Goal: Obtain resource: Obtain resource

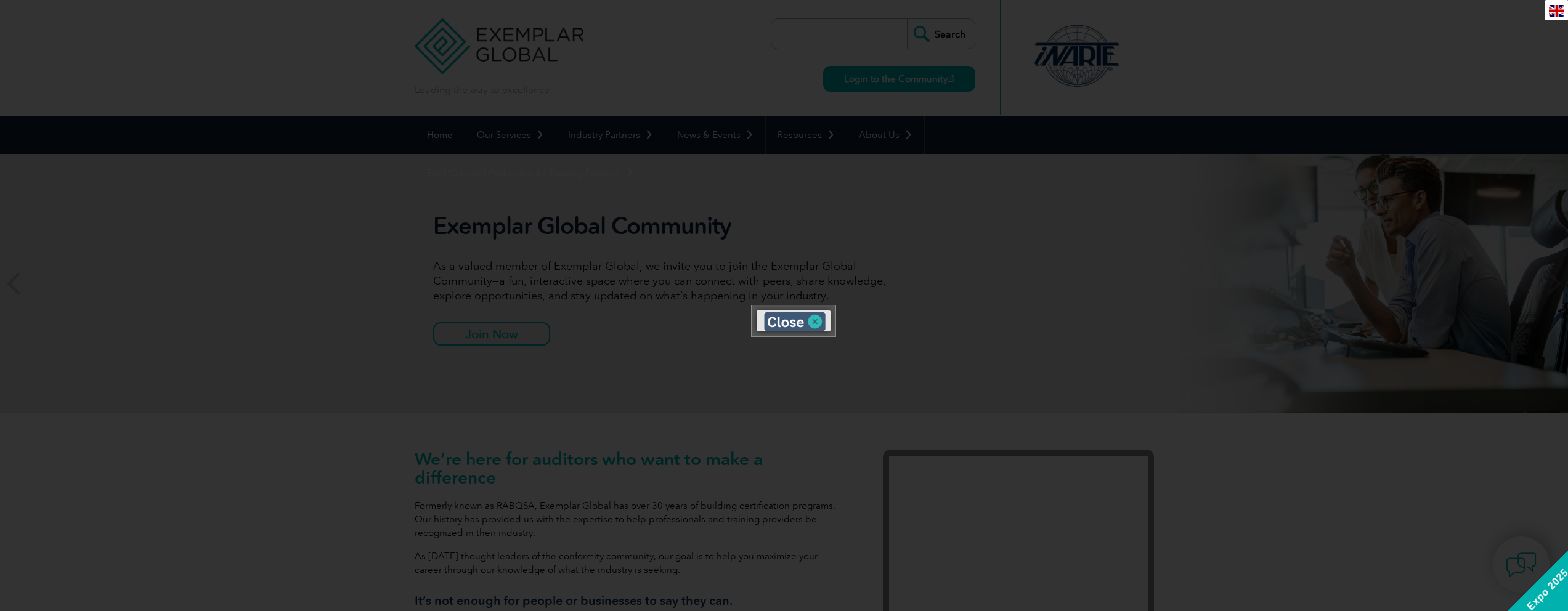
click at [812, 326] on img at bounding box center [794, 322] width 61 height 19
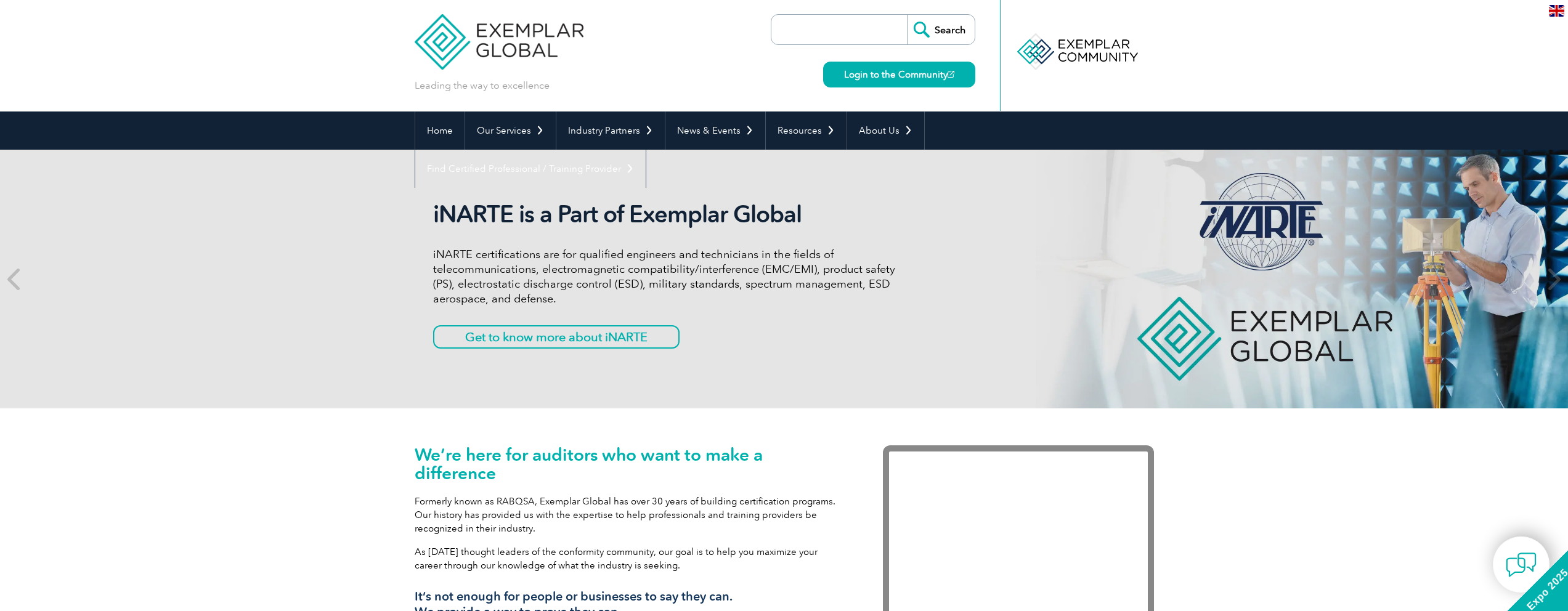
scroll to position [18, 0]
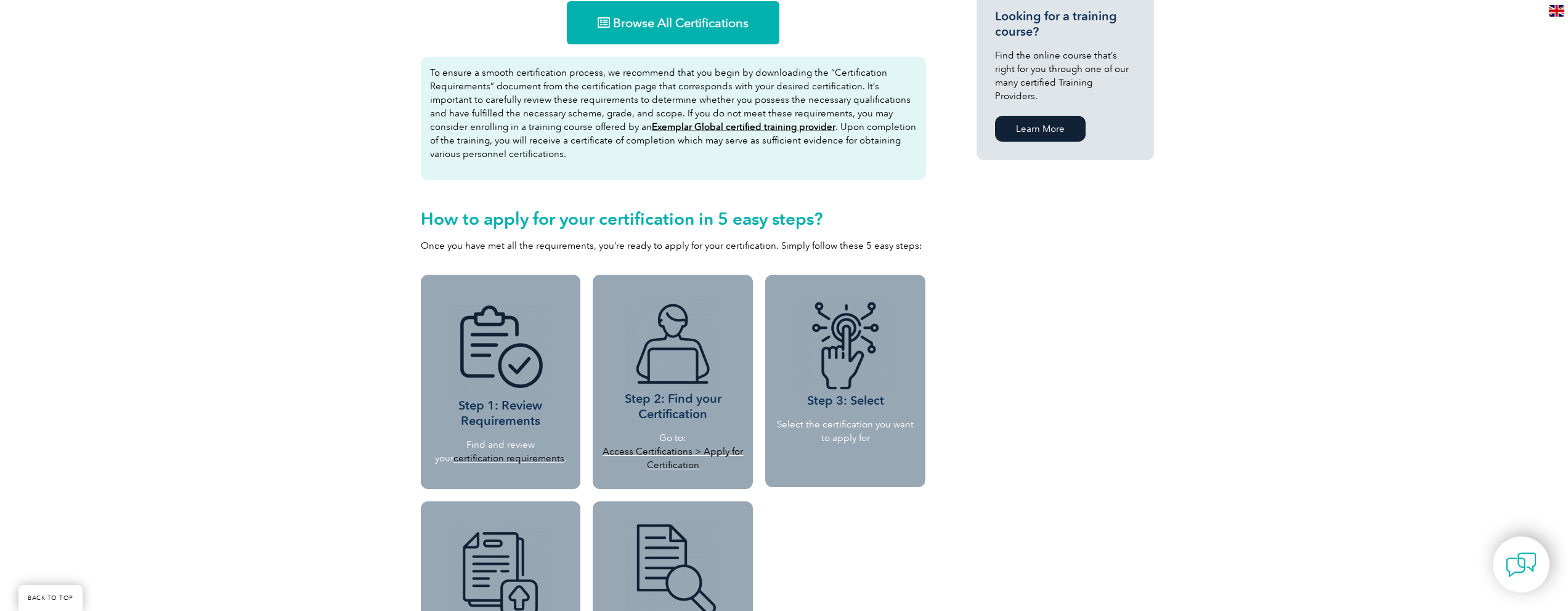
scroll to position [886, 0]
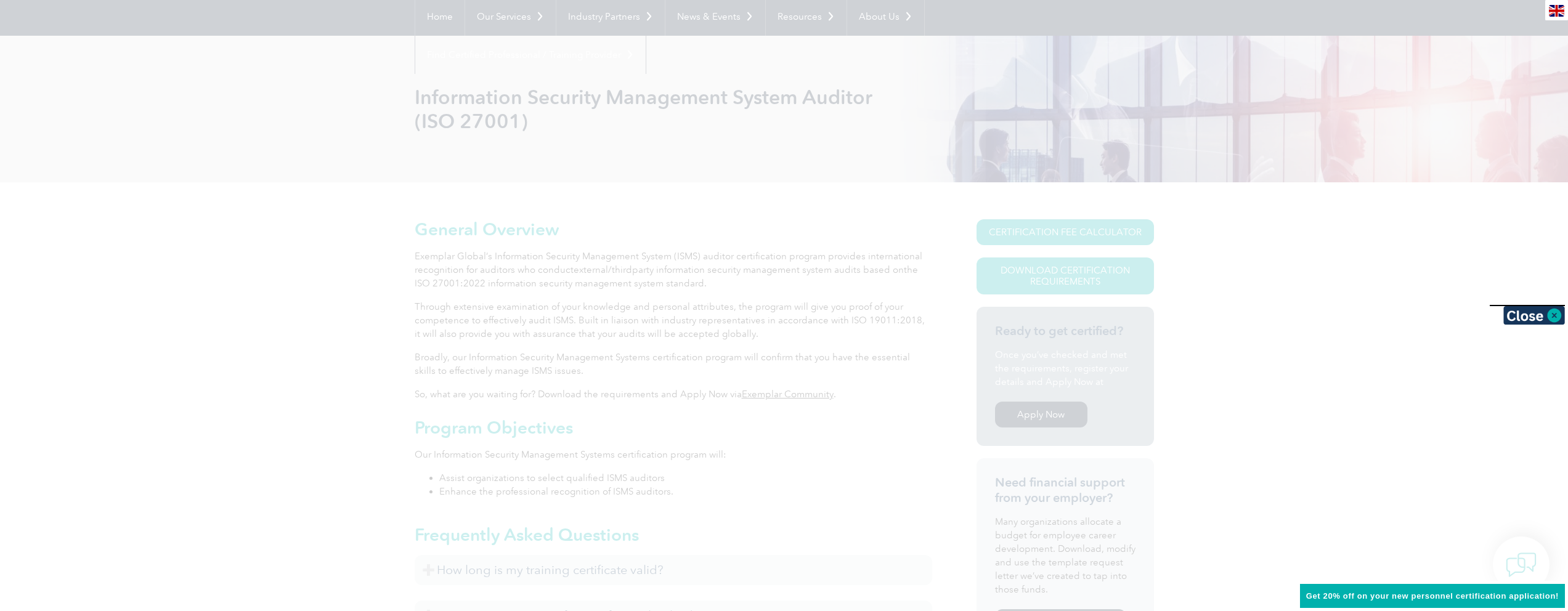
scroll to position [210, 0]
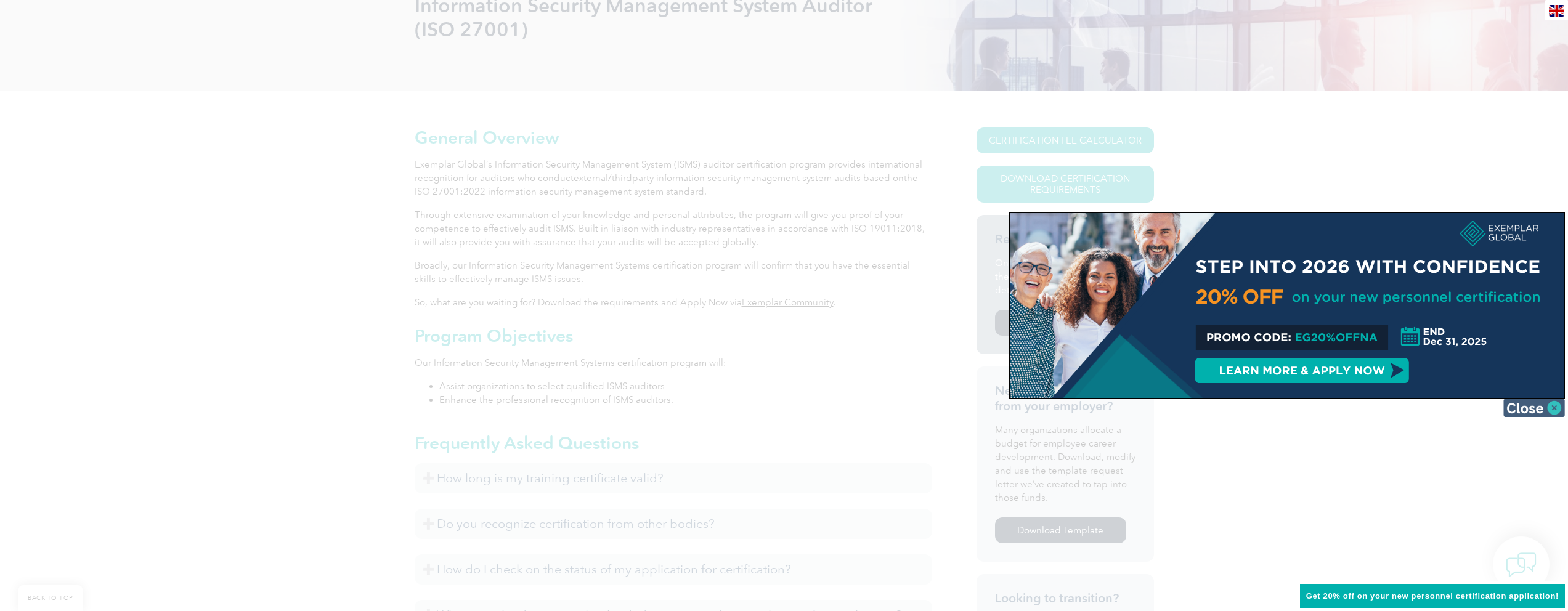
click at [1551, 411] on img at bounding box center [1533, 408] width 61 height 19
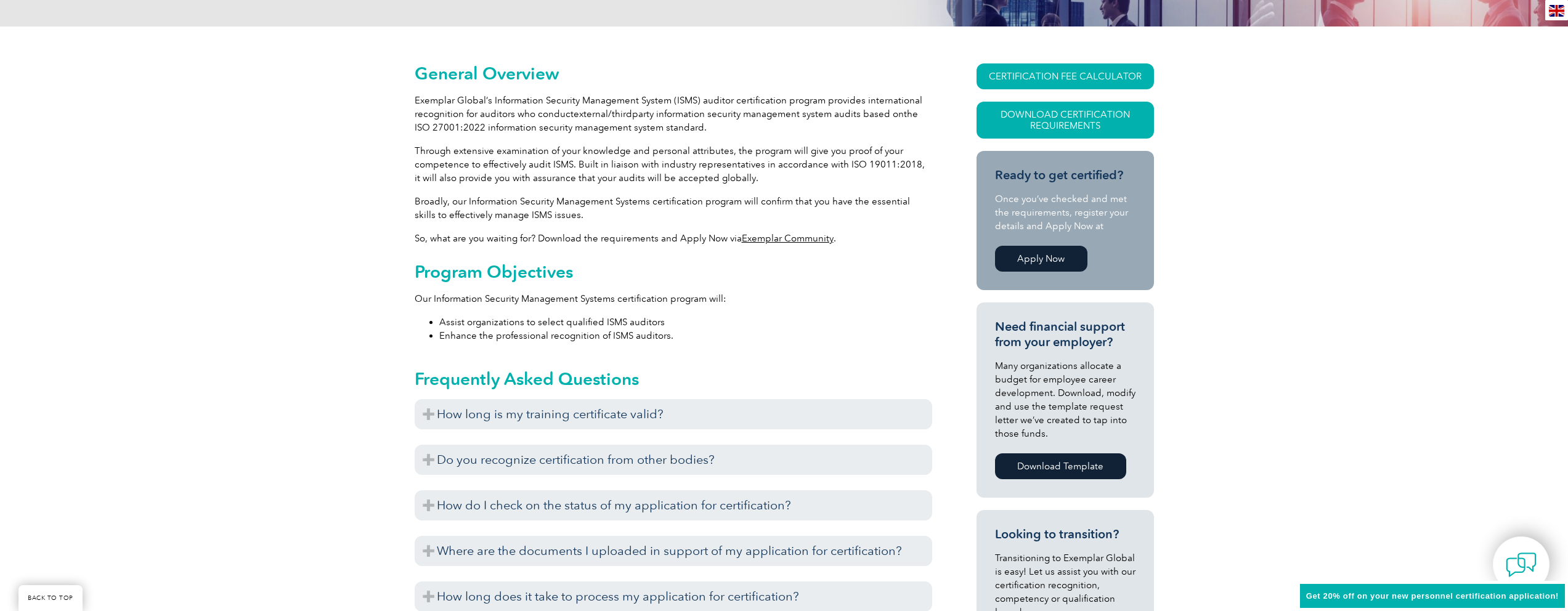
scroll to position [287, 0]
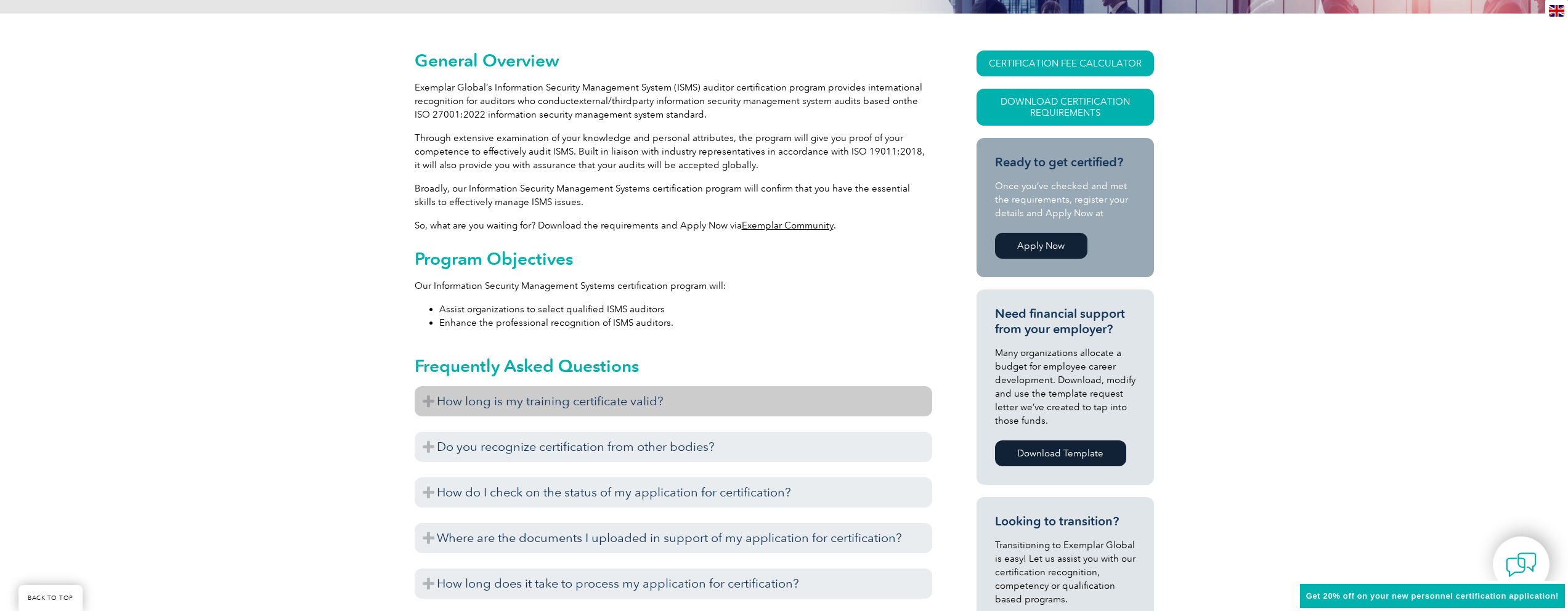
click at [663, 408] on h3 "How long is my training certificate valid?" at bounding box center [673, 401] width 517 height 31
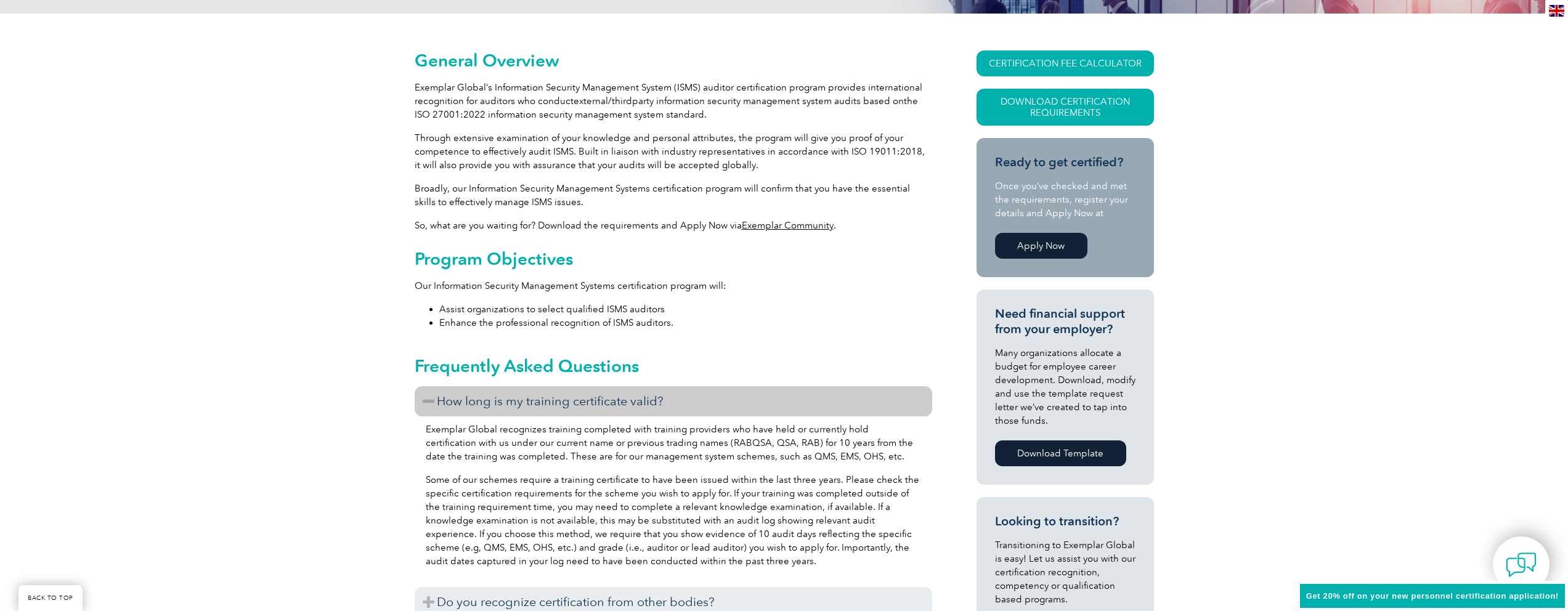
click at [663, 408] on h3 "How long is my training certificate valid?" at bounding box center [673, 401] width 517 height 31
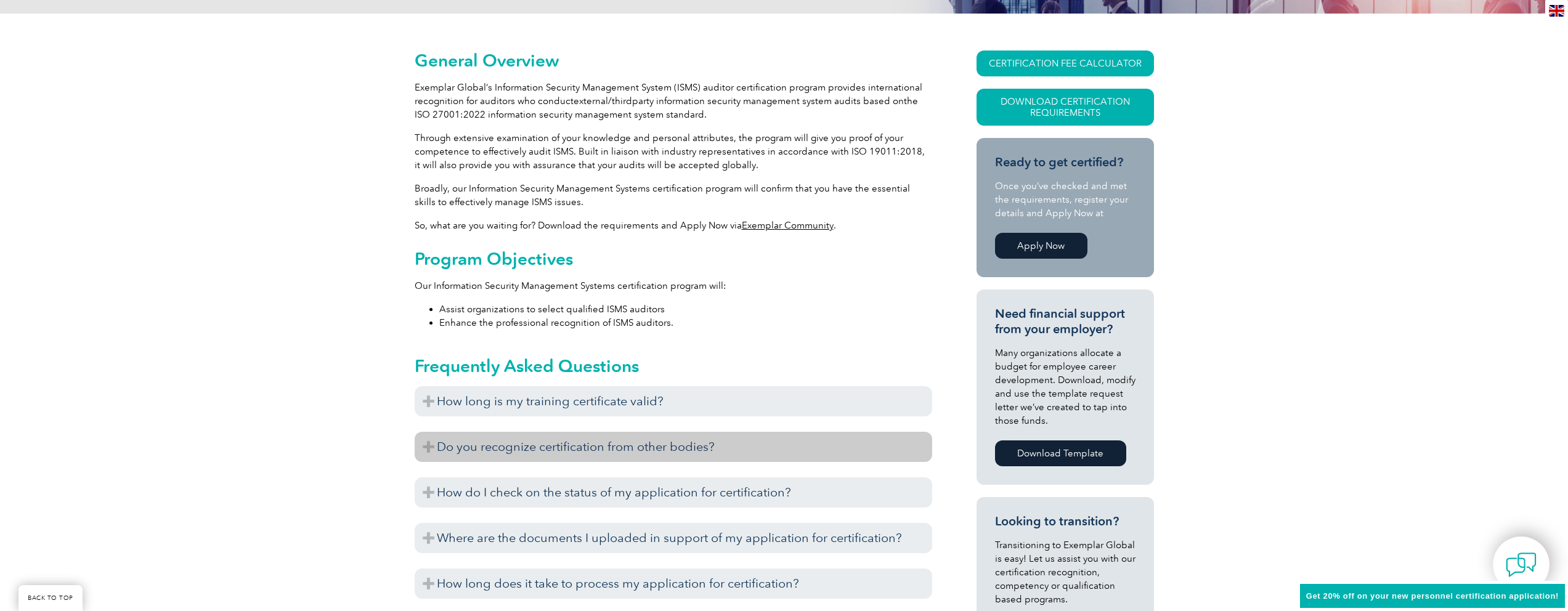
click at [673, 442] on h3 "Do you recognize certification from other bodies?" at bounding box center [673, 447] width 517 height 31
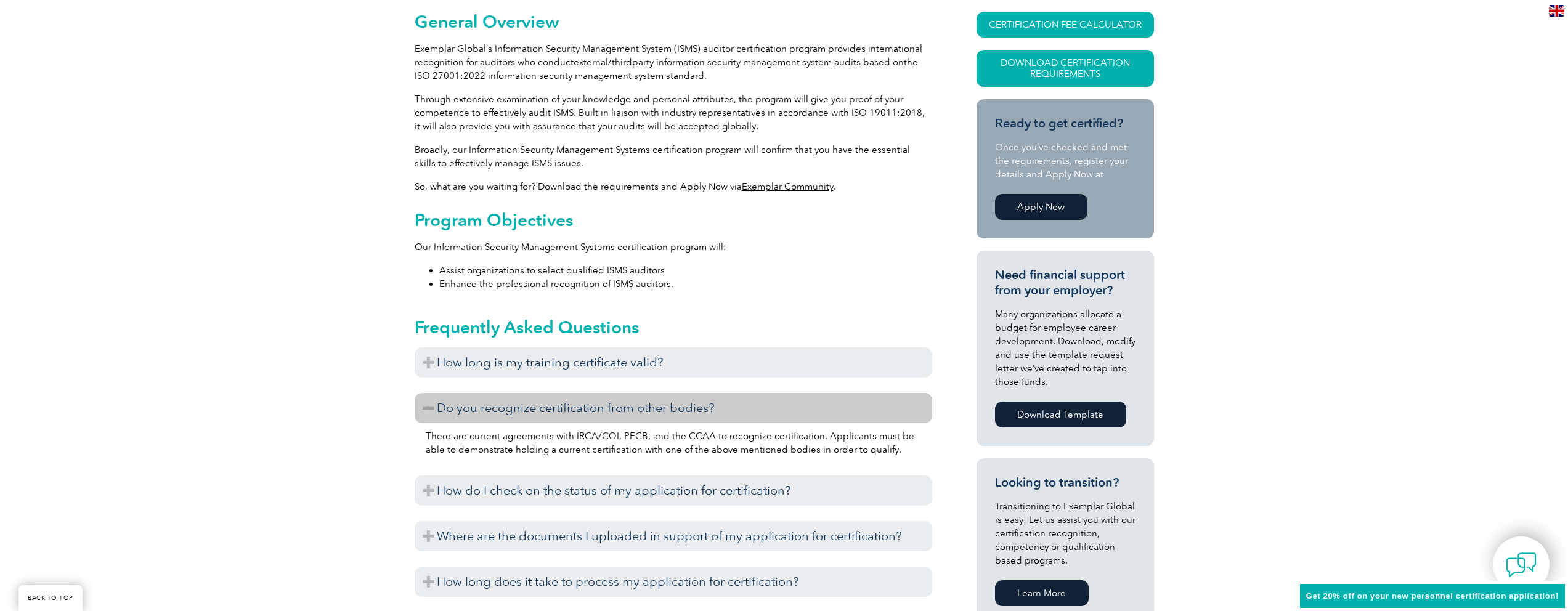
scroll to position [327, 0]
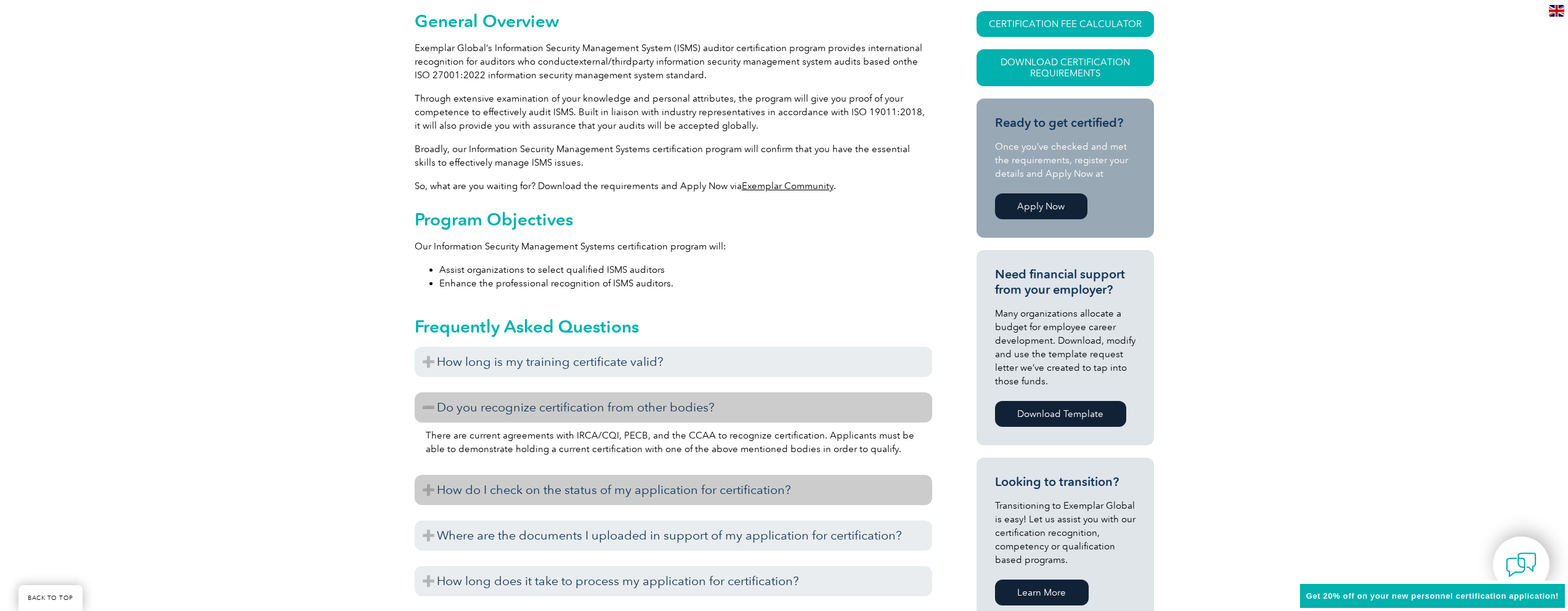
click at [686, 482] on h3 "How do I check on the status of my application for certification?" at bounding box center [673, 490] width 517 height 31
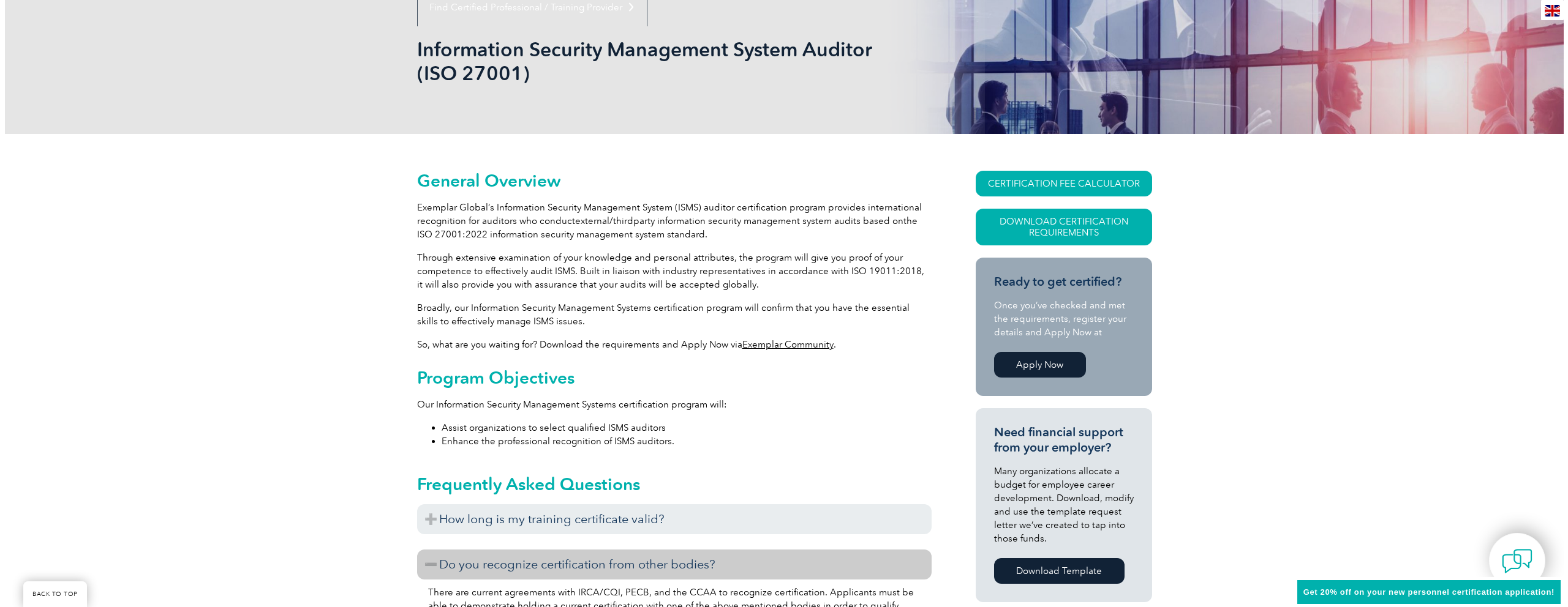
scroll to position [236, 0]
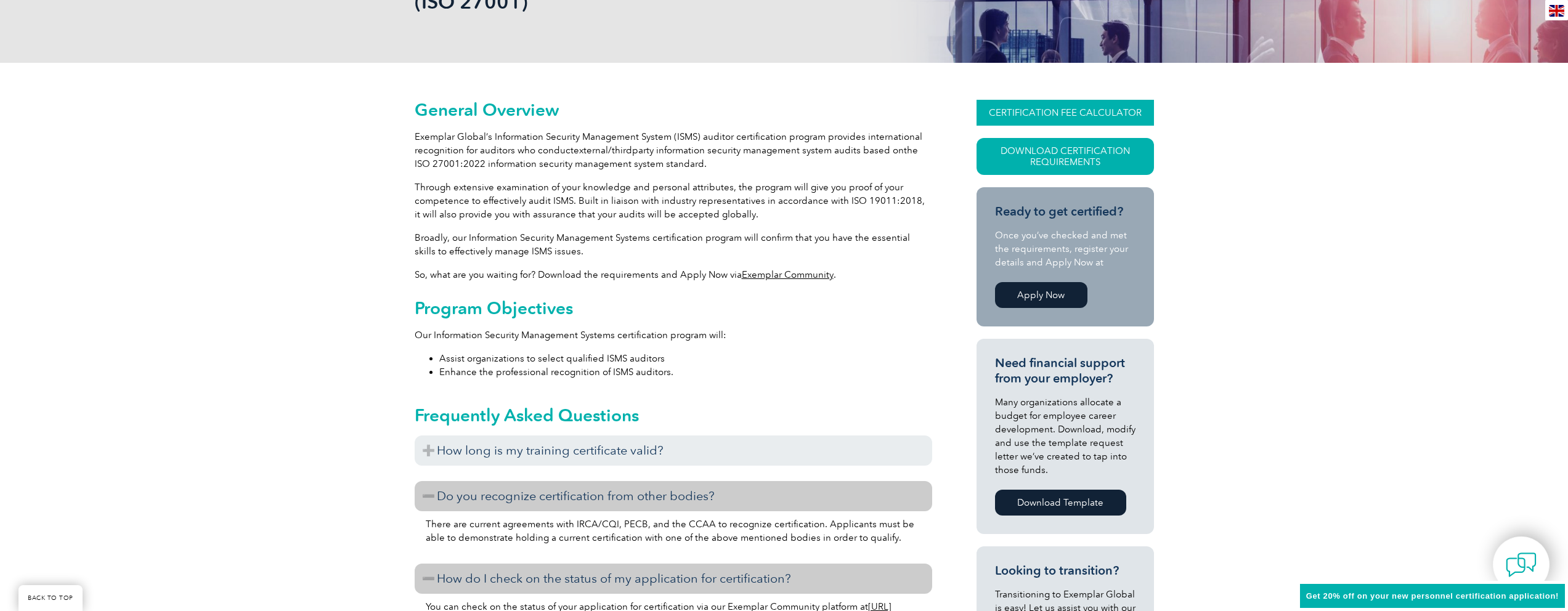
click at [1063, 110] on link "CERTIFICATION FEE CALCULATOR" at bounding box center [1066, 113] width 178 height 26
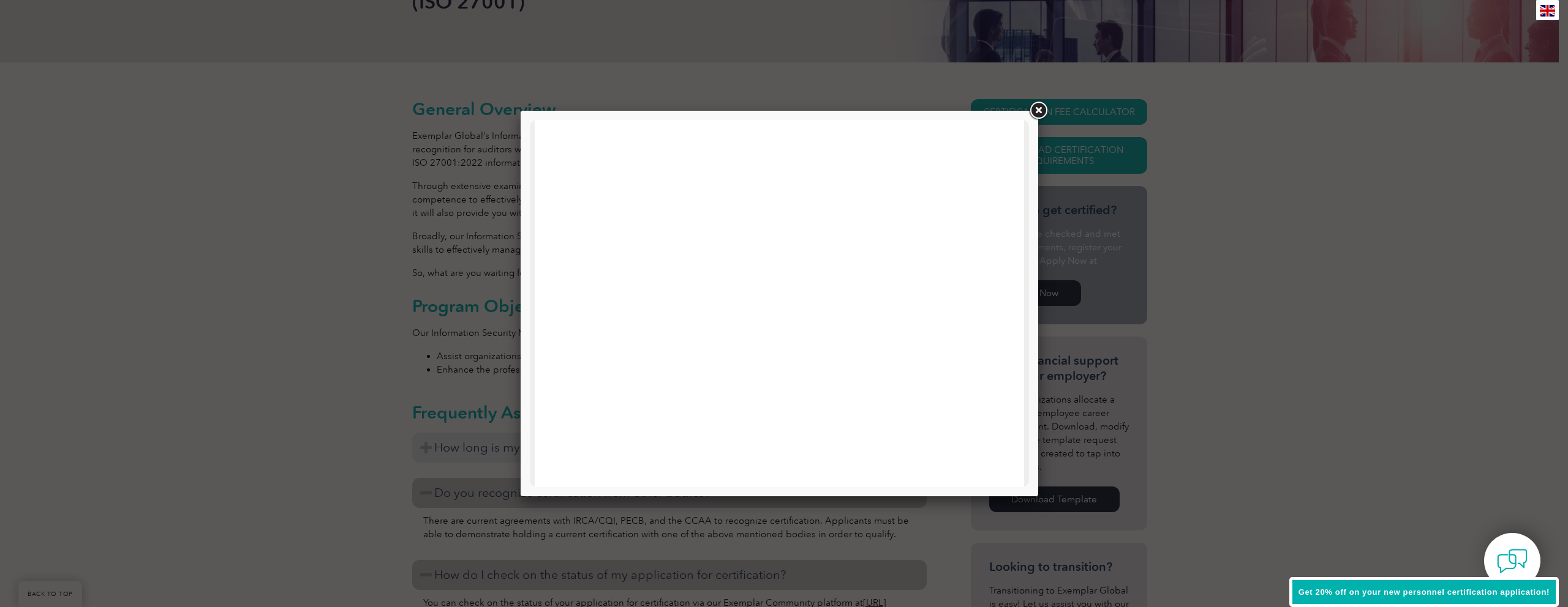
scroll to position [0, 0]
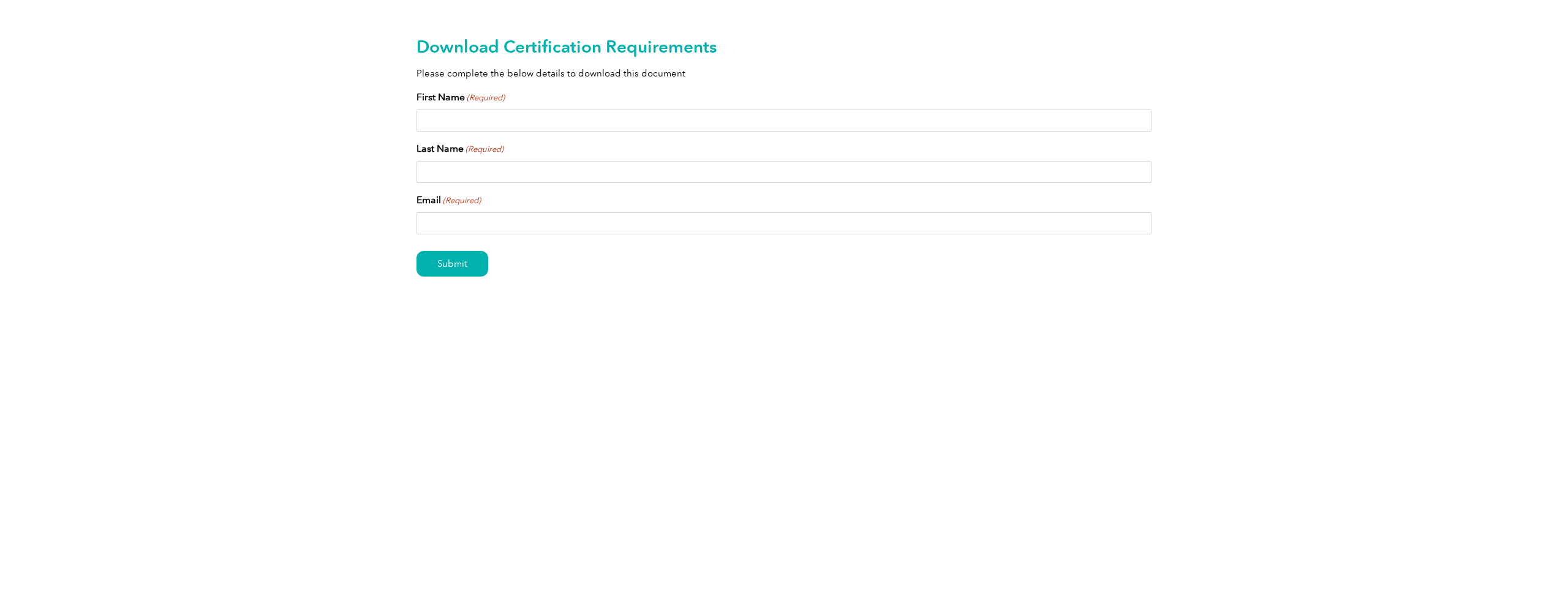
click at [748, 130] on input "First Name (Required)" at bounding box center [784, 121] width 735 height 22
type input "[PERSON_NAME]"
click at [536, 231] on input "[EMAIL_ADDRESS][DOMAIN_NAME]" at bounding box center [784, 224] width 735 height 22
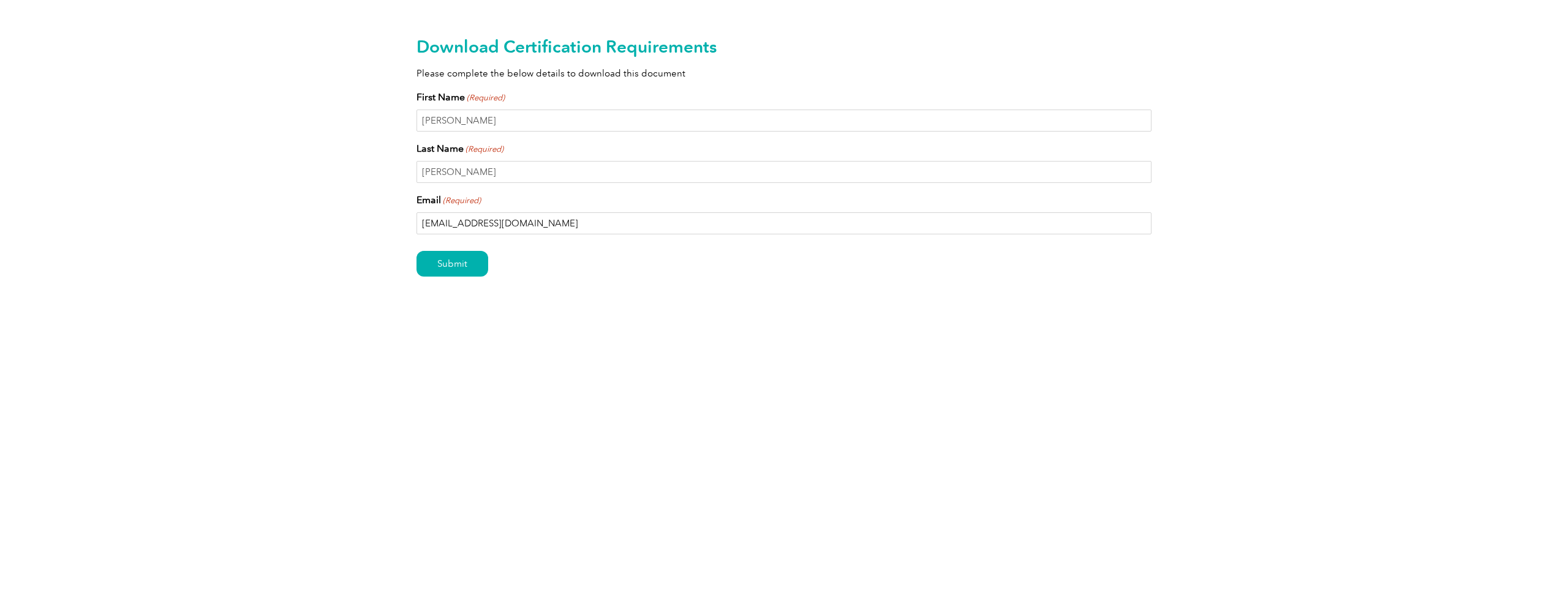
click at [536, 231] on input "rodrigocds1996@gmail.com" at bounding box center [784, 224] width 735 height 22
type input "dutraemp@gmail.com"
click at [459, 267] on input "Submit" at bounding box center [452, 264] width 72 height 25
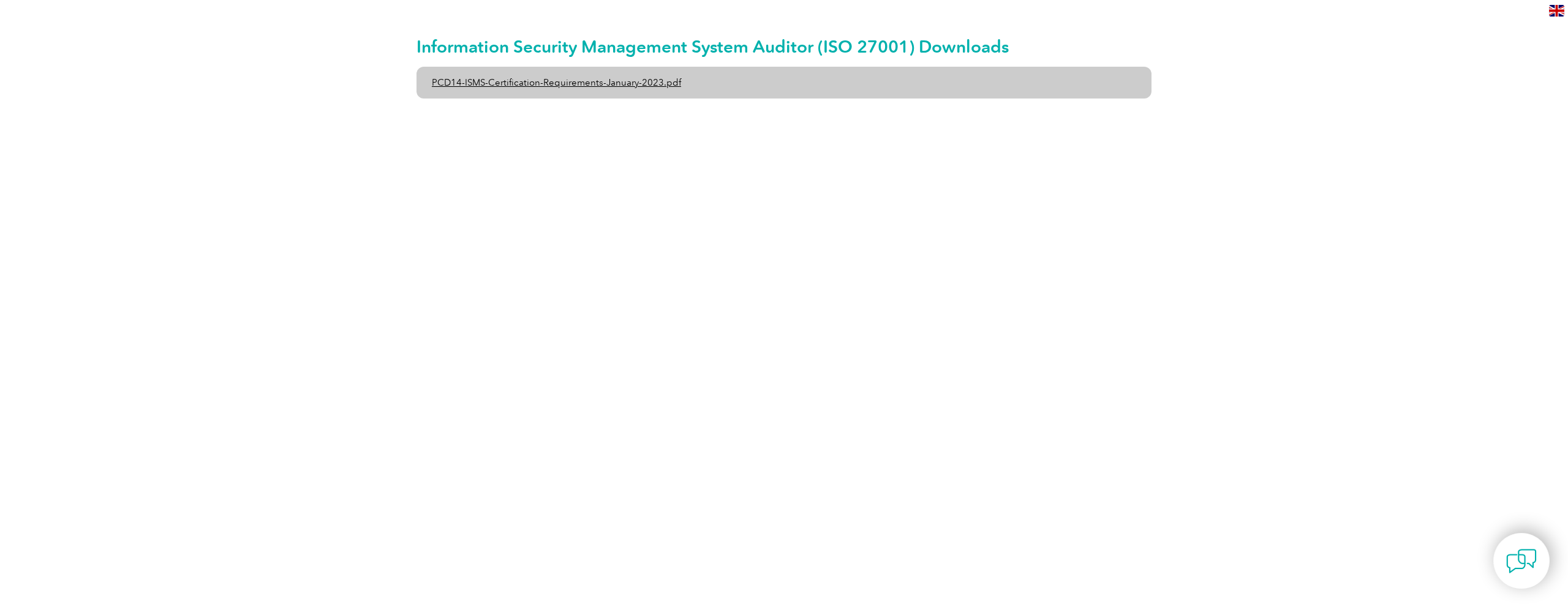
click at [577, 85] on link "PCD14-ISMS-Certification-Requirements-January-2023.pdf" at bounding box center [784, 82] width 735 height 31
